Goal: Task Accomplishment & Management: Use online tool/utility

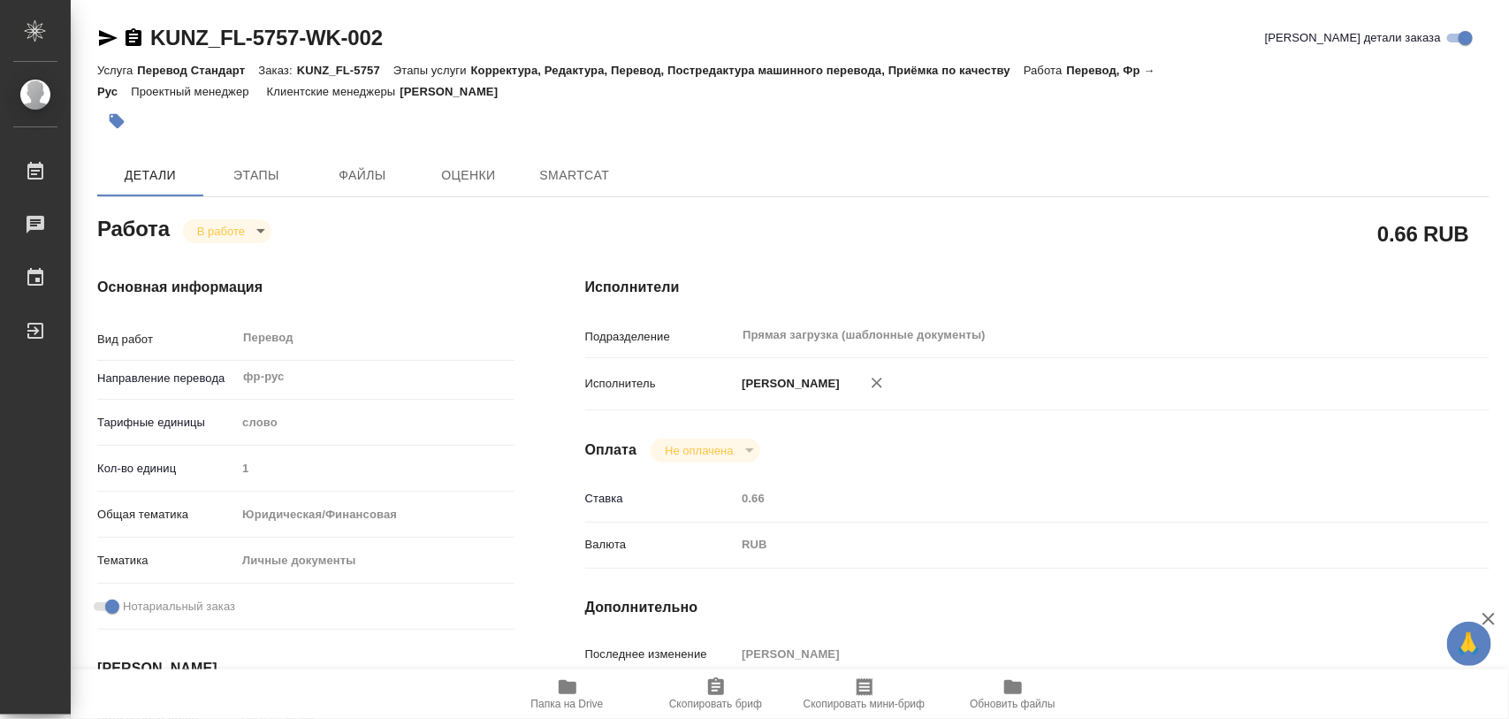
type textarea "x"
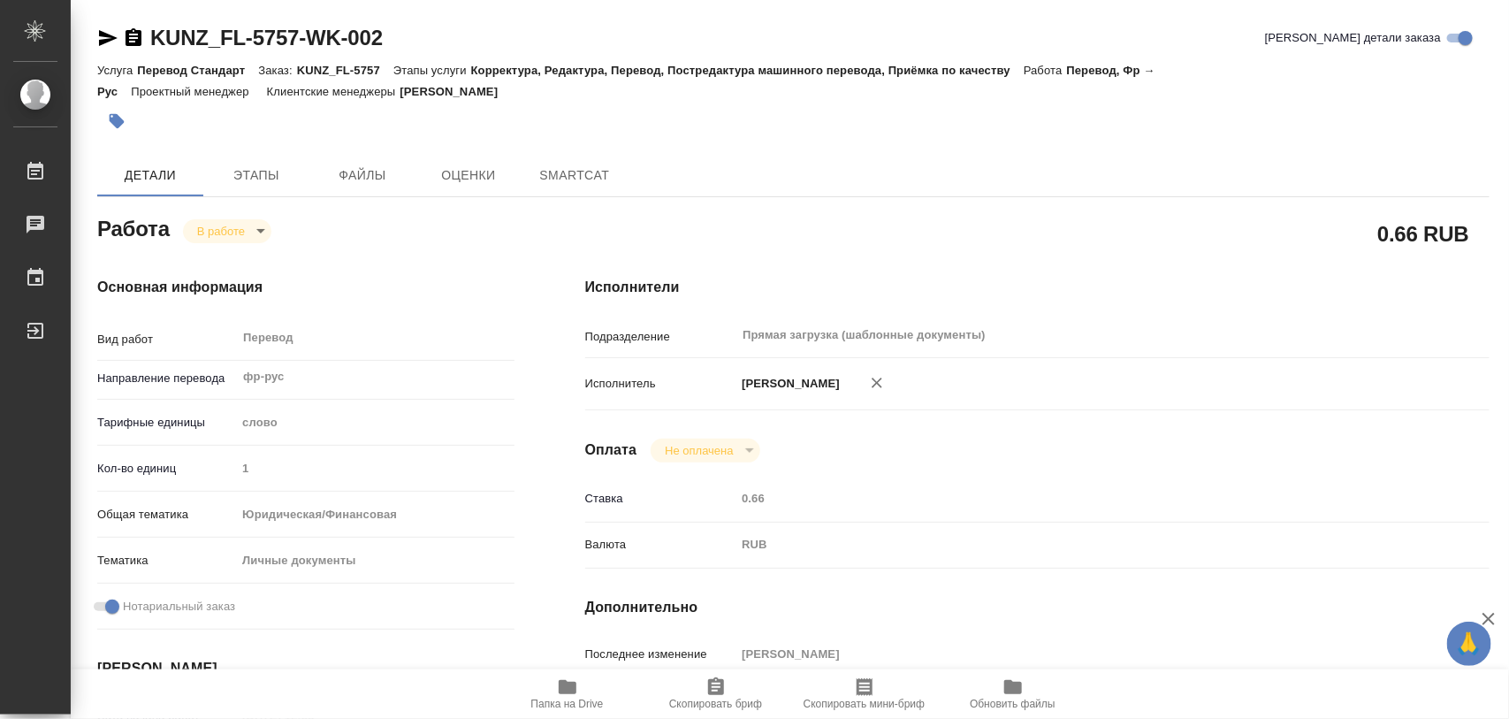
type textarea "x"
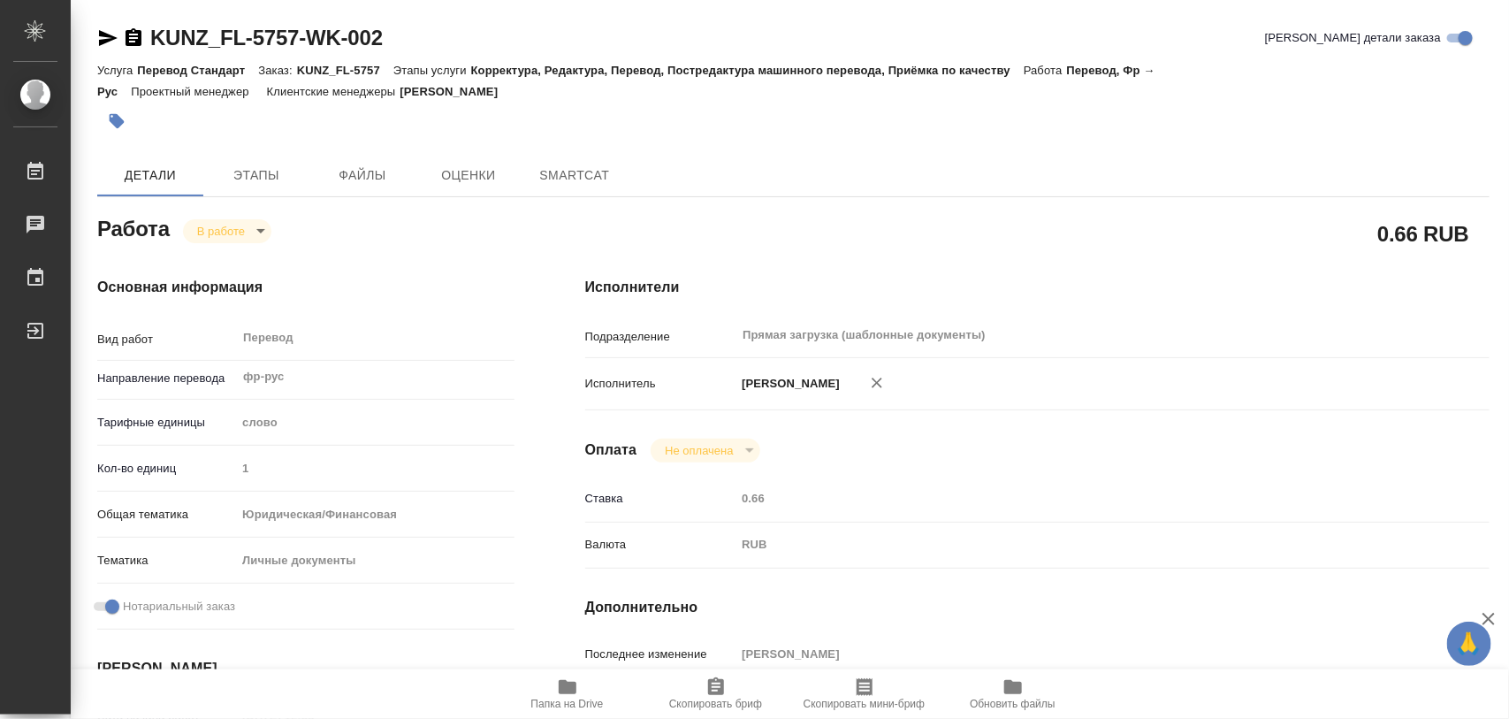
type textarea "x"
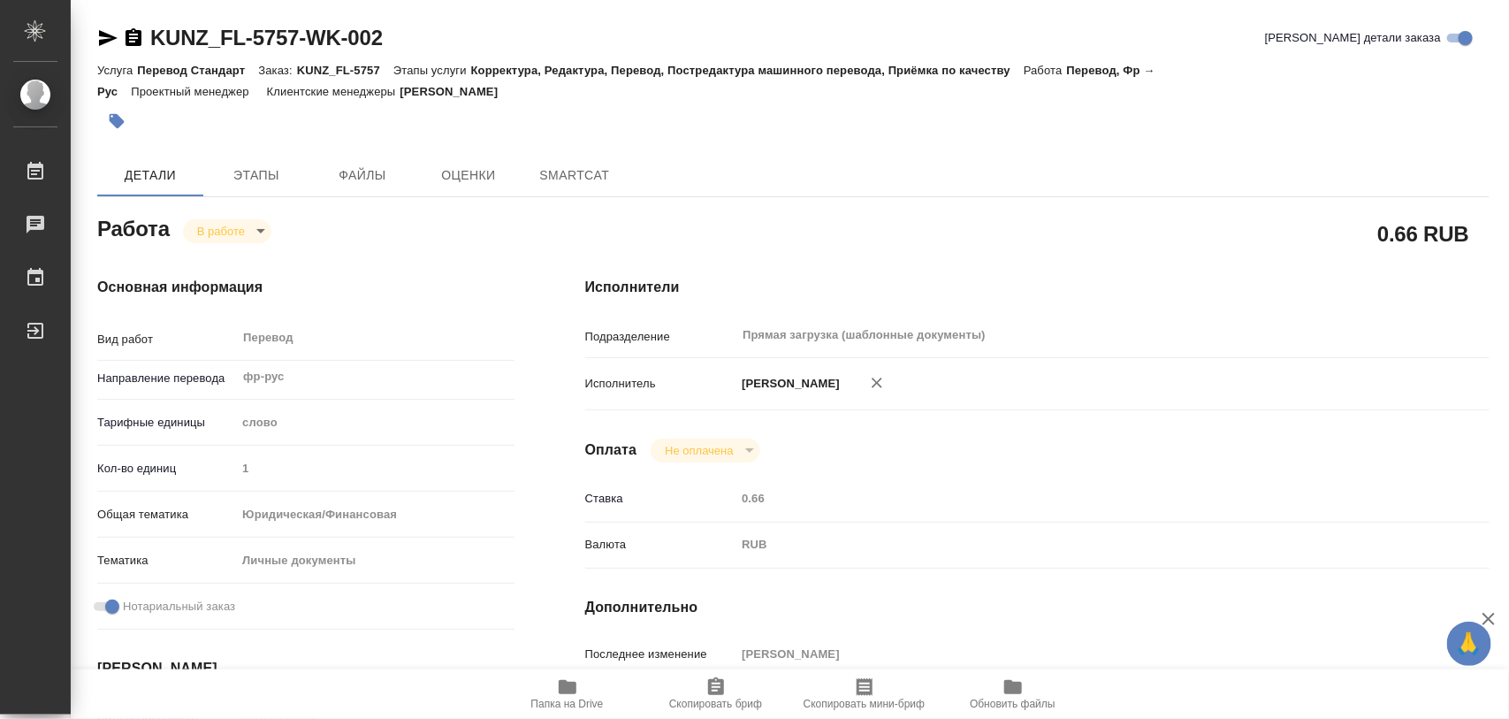
type textarea "x"
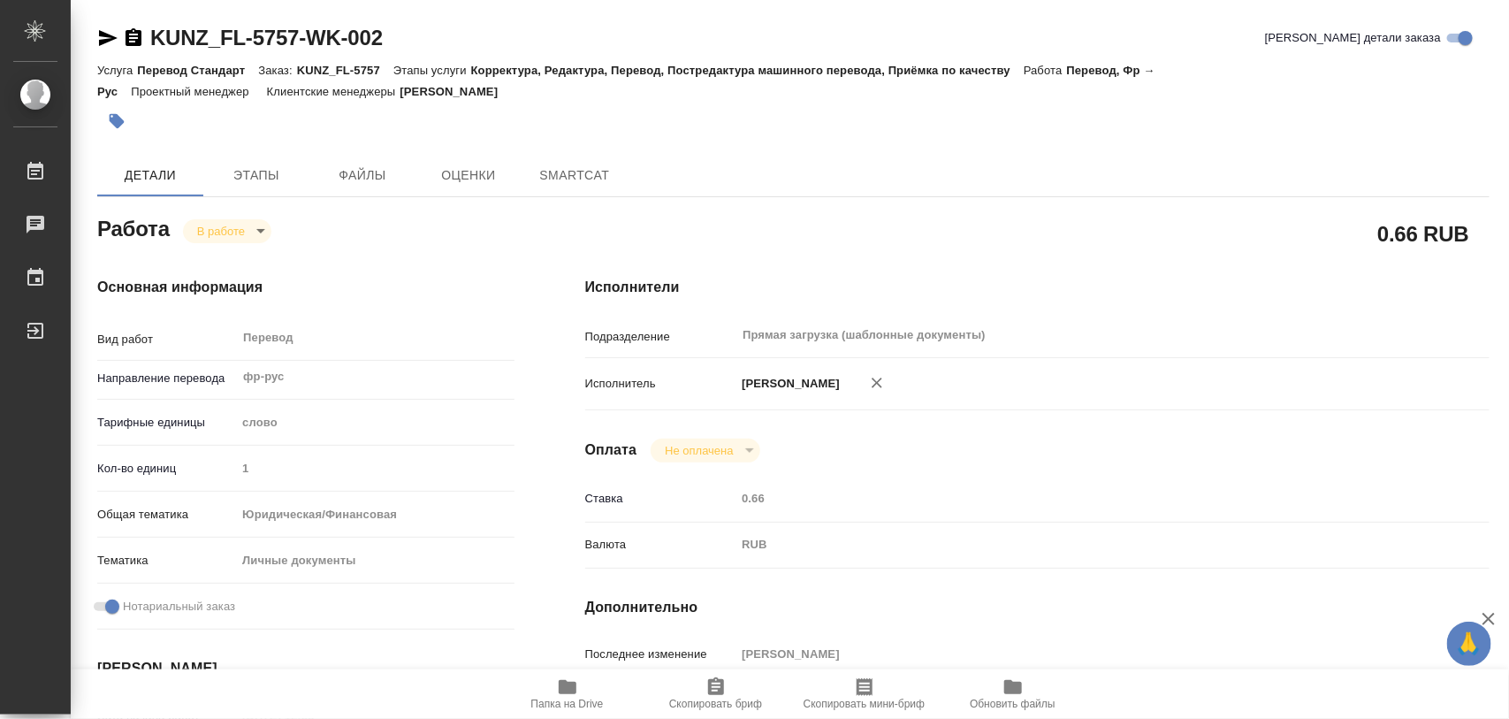
scroll to position [332, 0]
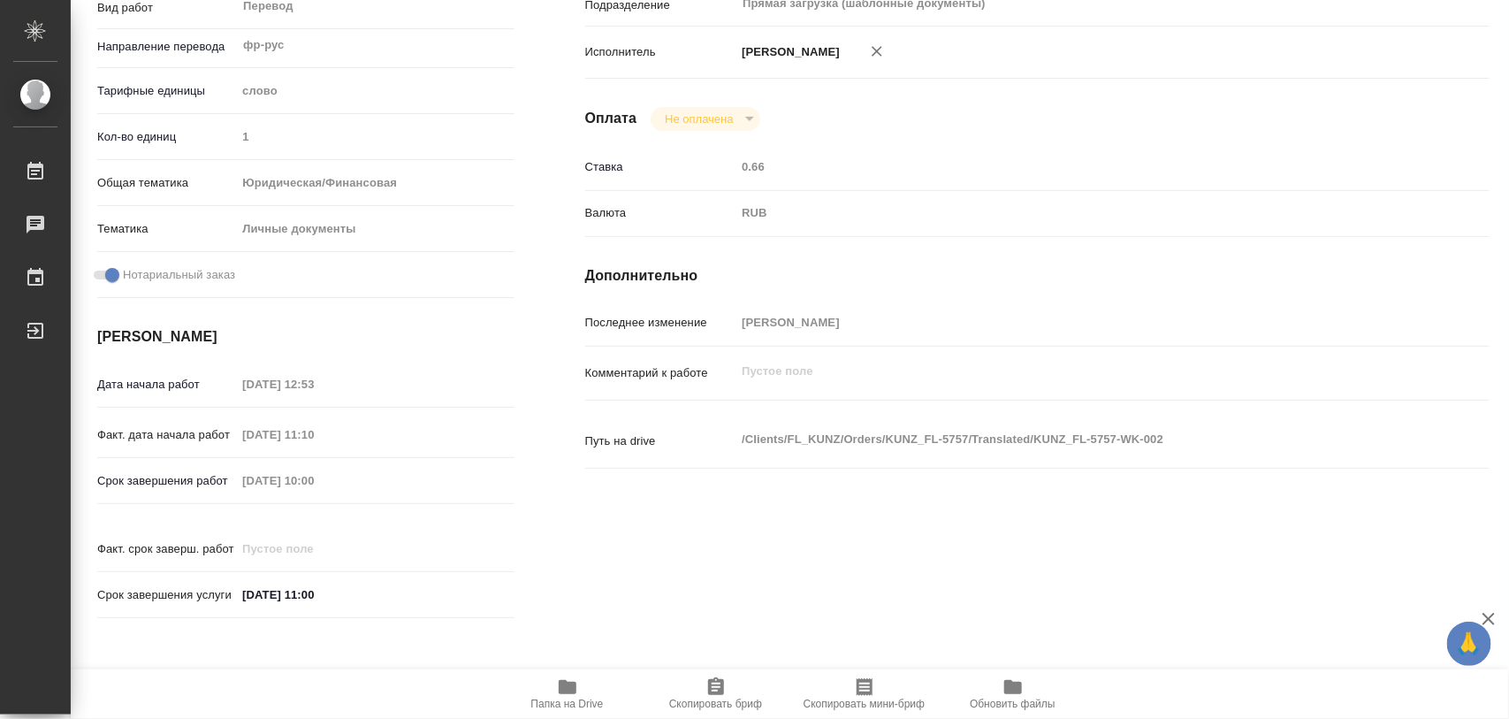
type textarea "x"
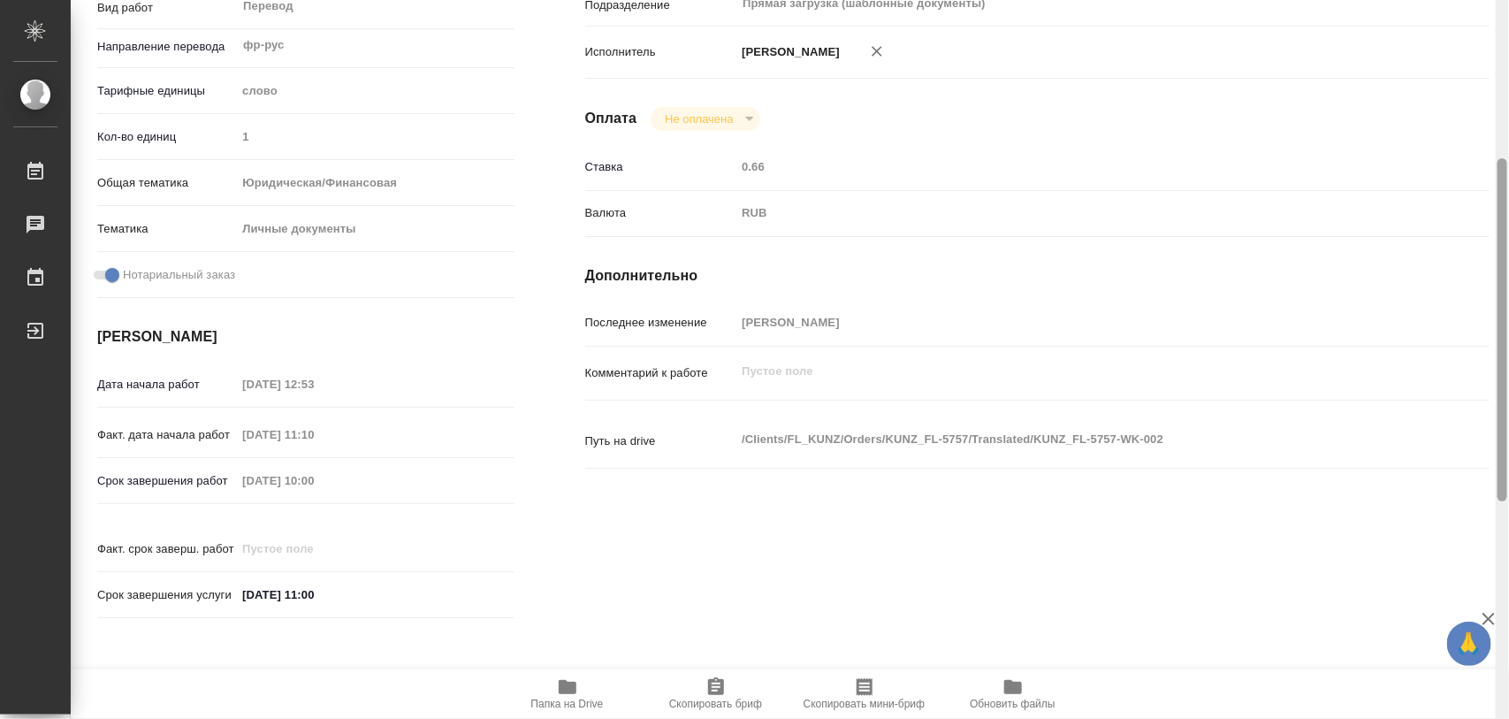
type textarea "x"
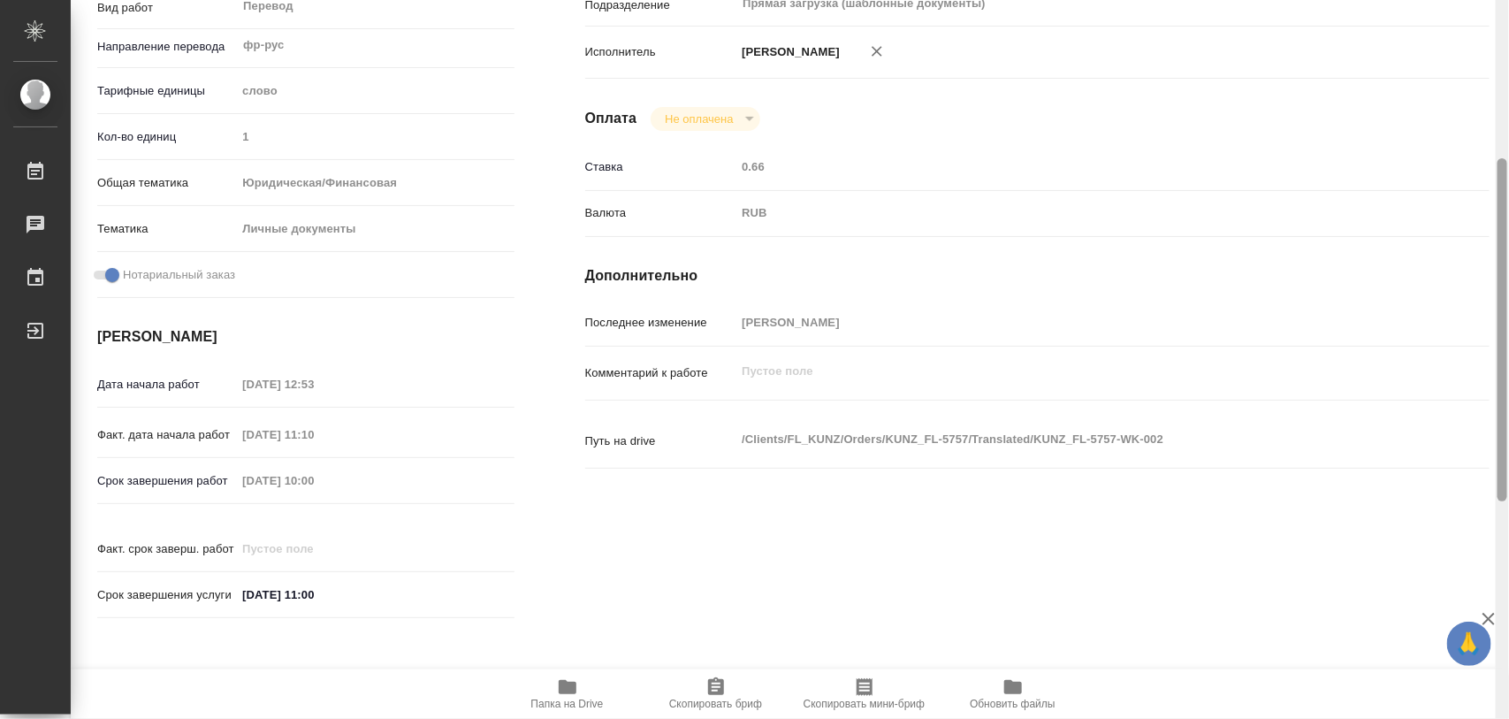
type textarea "x"
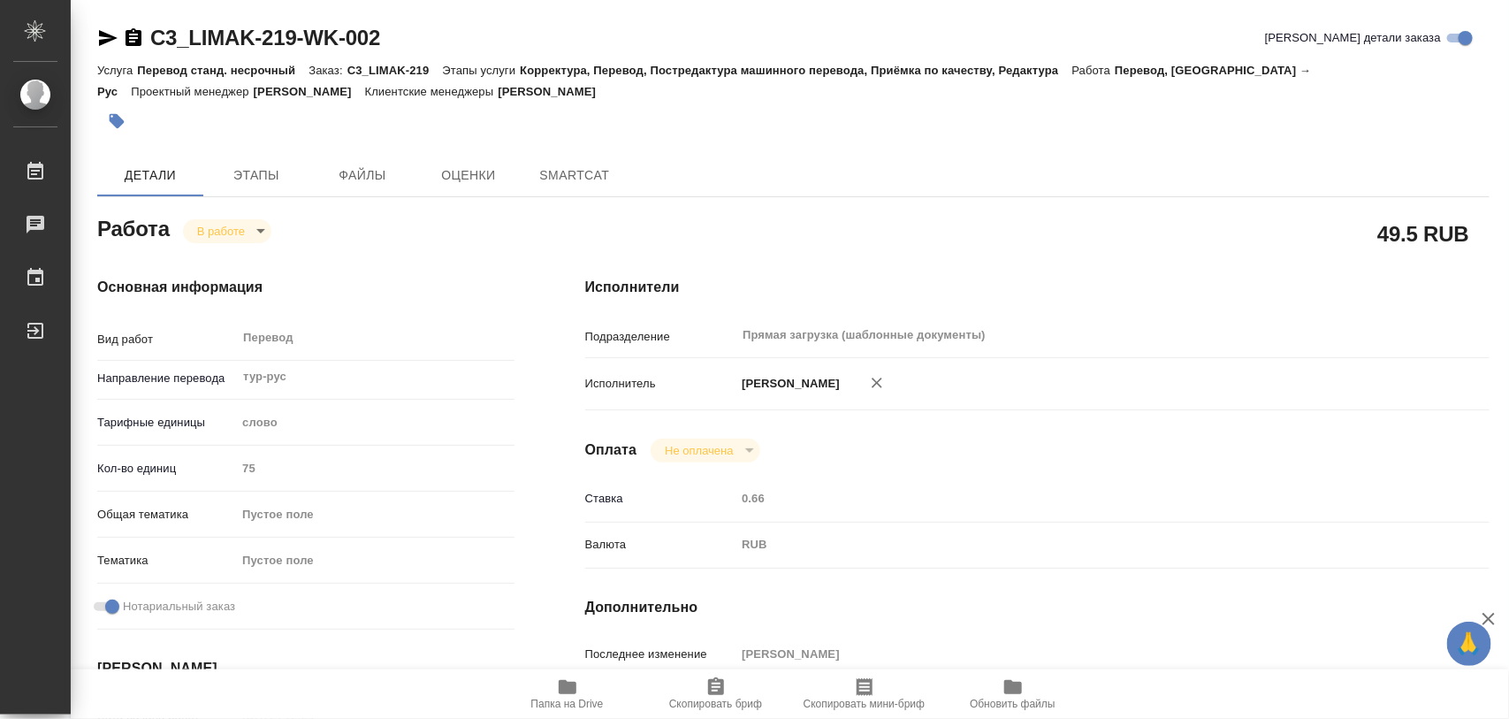
type textarea "x"
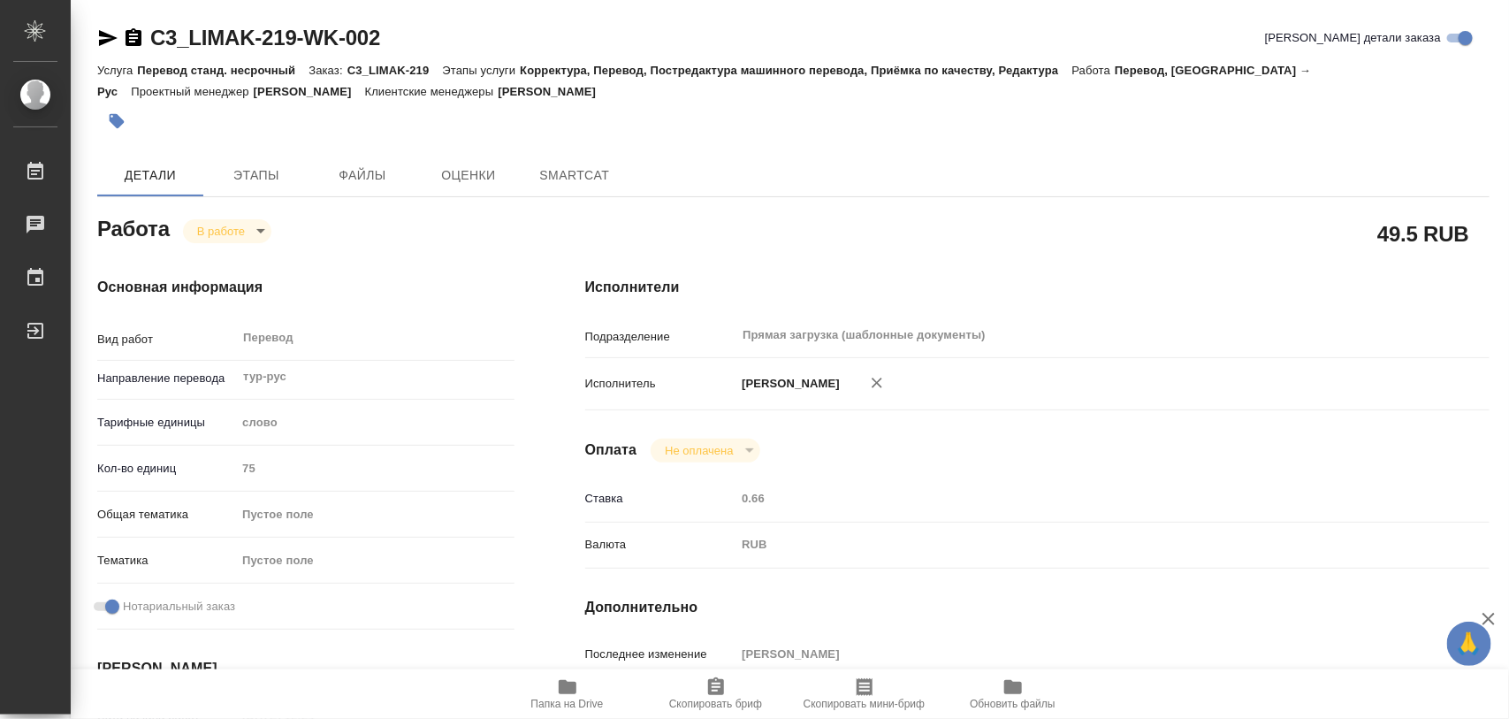
type textarea "x"
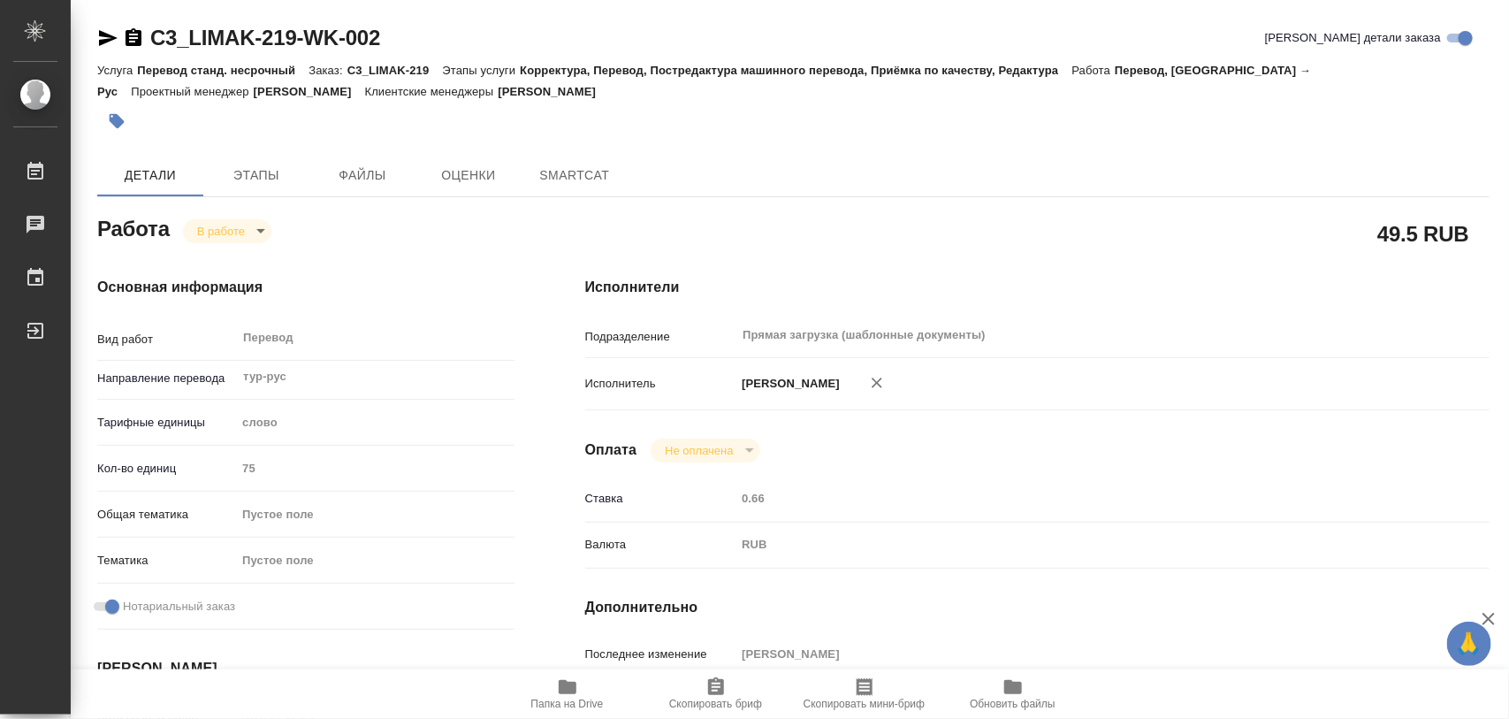
type textarea "x"
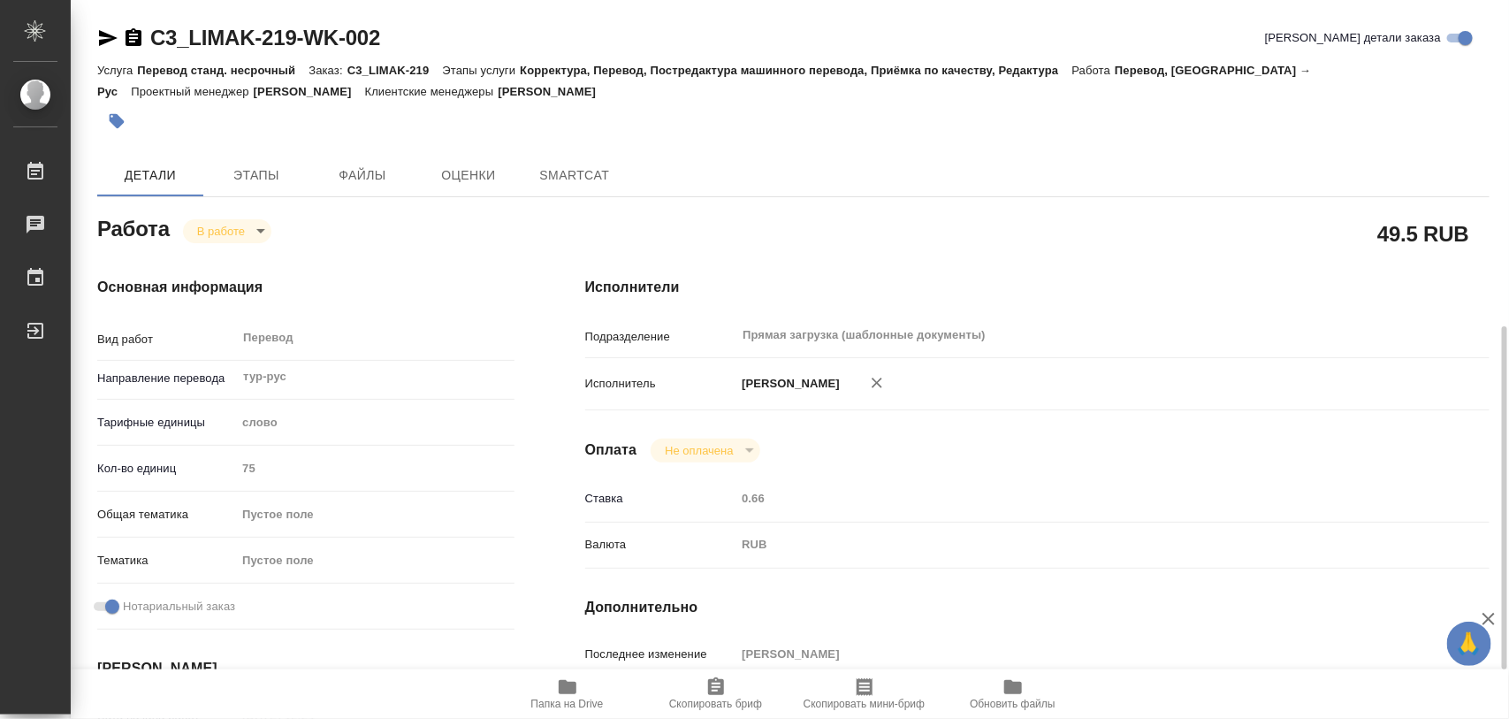
scroll to position [332, 0]
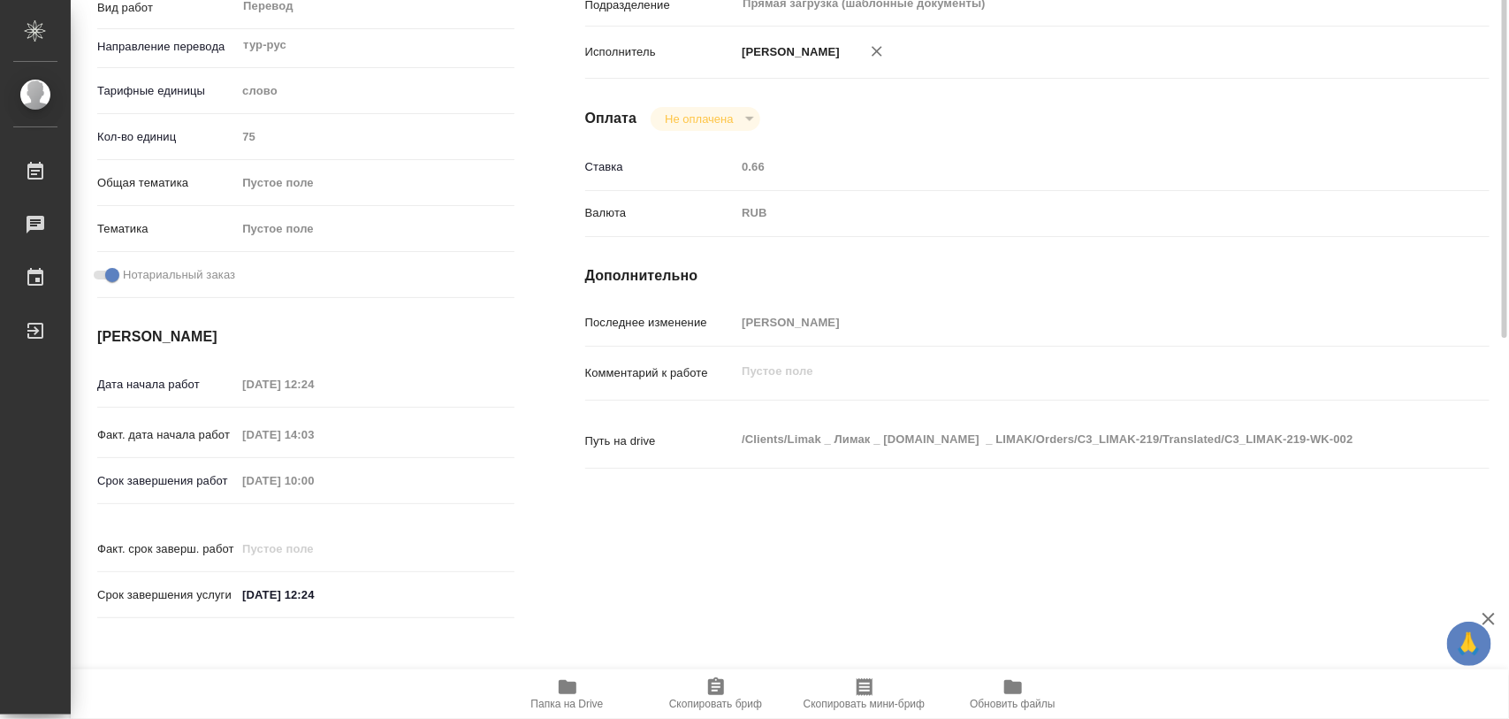
type textarea "x"
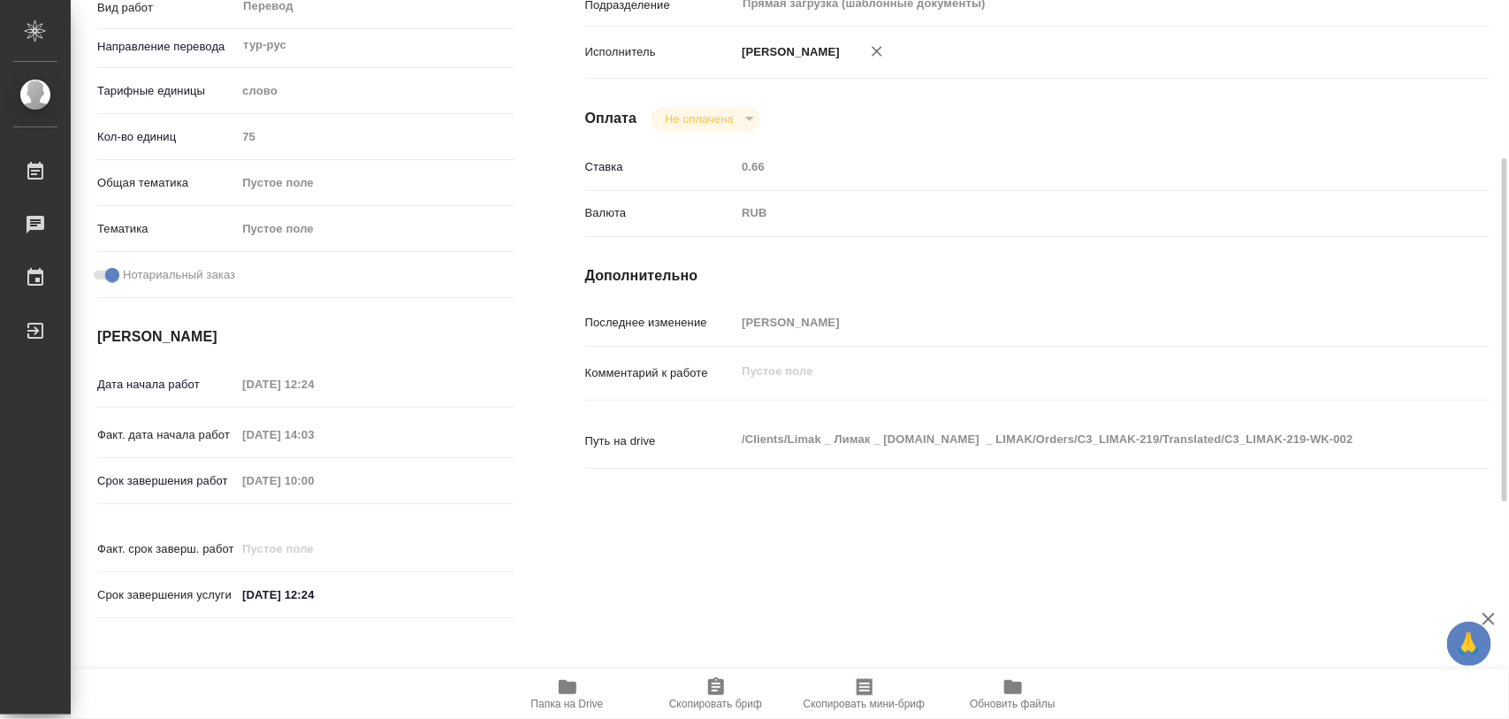
type textarea "x"
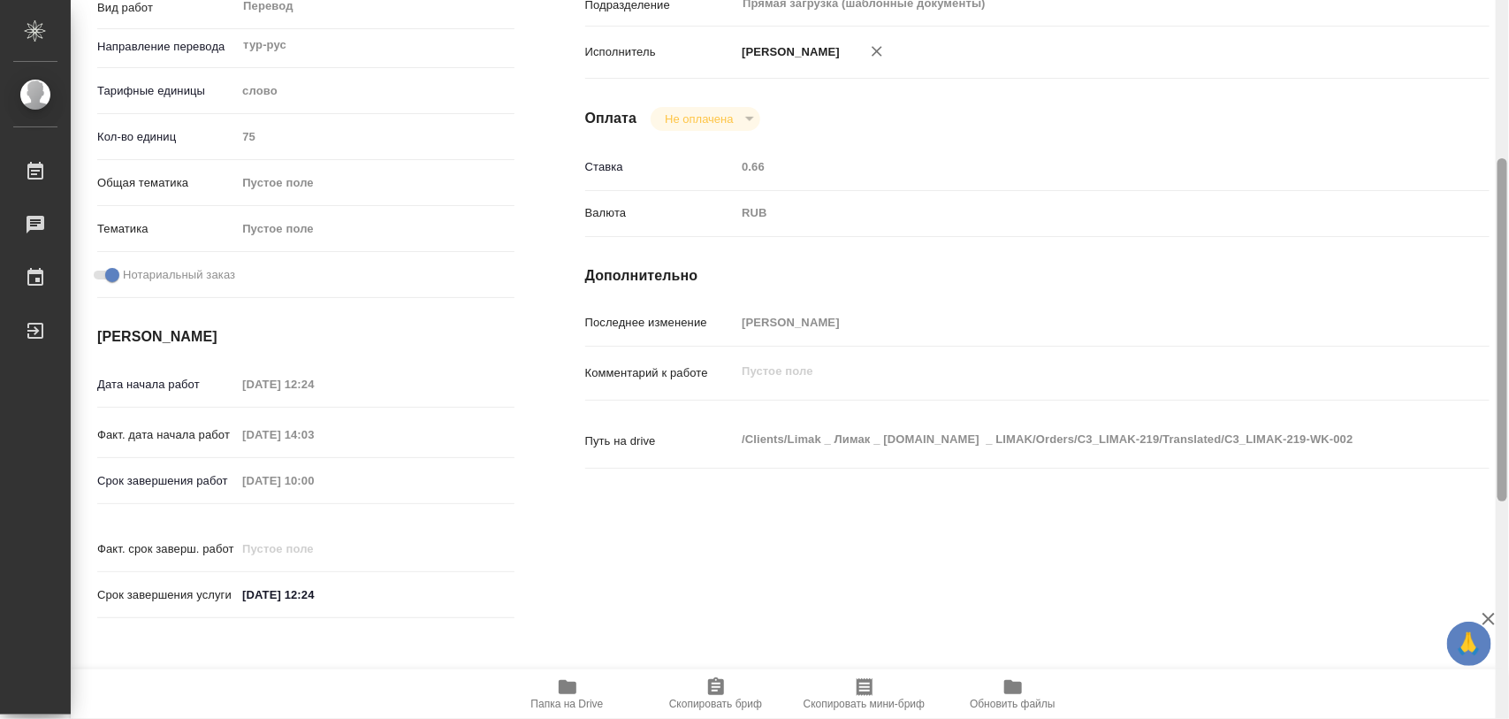
type textarea "x"
